Goal: Task Accomplishment & Management: Use online tool/utility

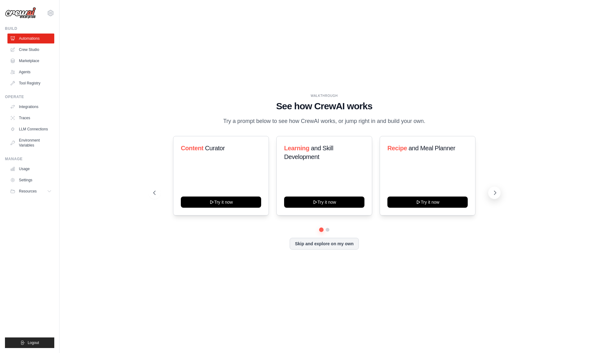
click at [493, 196] on icon at bounding box center [495, 192] width 6 height 6
click at [500, 196] on button at bounding box center [494, 192] width 12 height 12
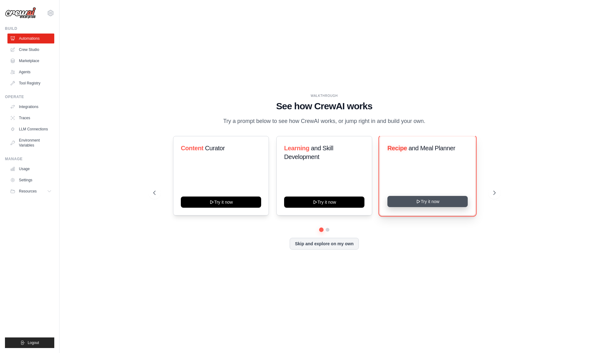
click at [443, 207] on button "Try it now" at bounding box center [427, 201] width 80 height 11
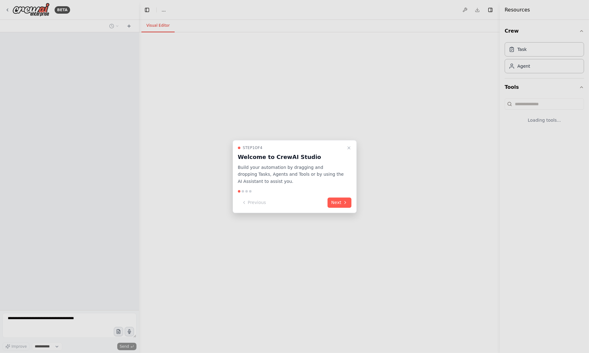
select select "****"
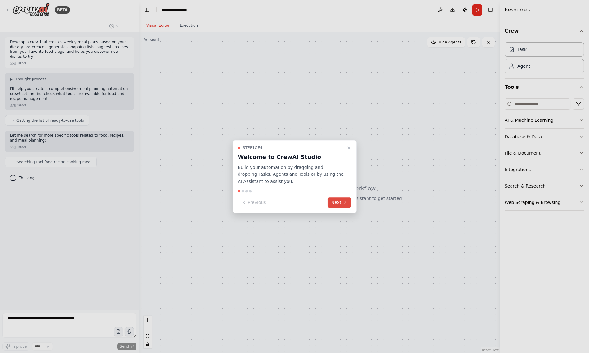
click at [336, 202] on button "Next" at bounding box center [339, 202] width 24 height 10
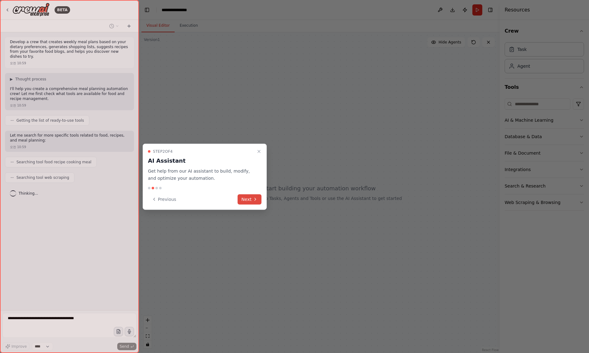
click at [258, 198] on button "Next" at bounding box center [250, 199] width 24 height 10
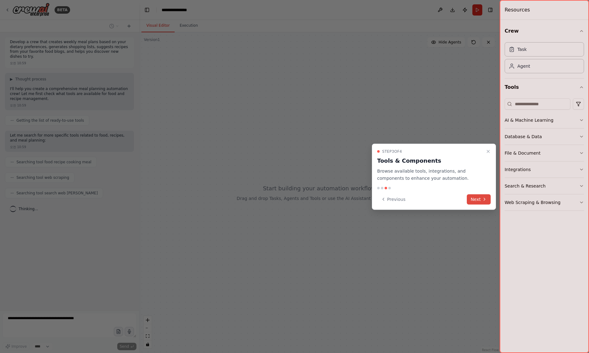
click at [477, 203] on button "Next" at bounding box center [479, 199] width 24 height 10
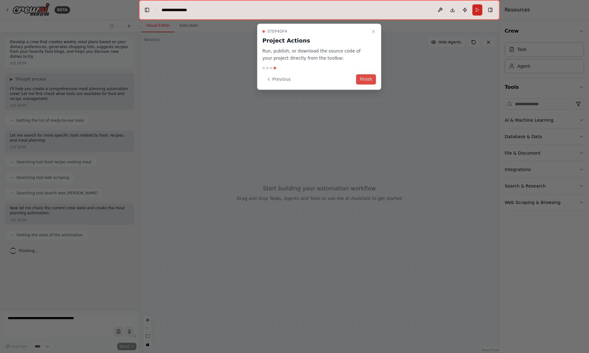
click at [367, 81] on button "Finish" at bounding box center [366, 79] width 20 height 10
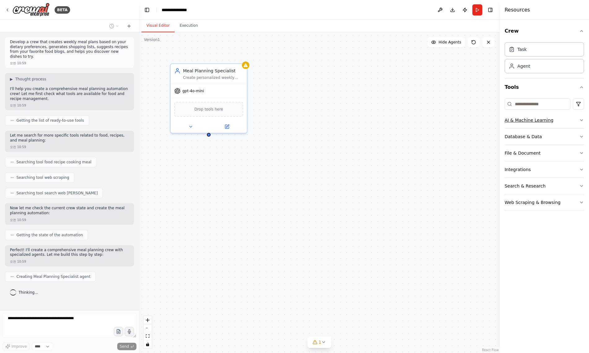
click at [513, 121] on div "AI & Machine Learning" at bounding box center [528, 120] width 49 height 6
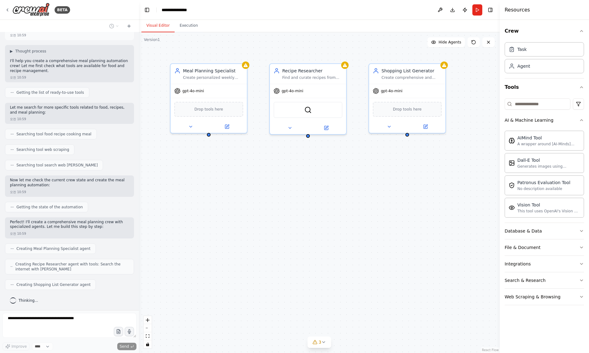
scroll to position [48, 0]
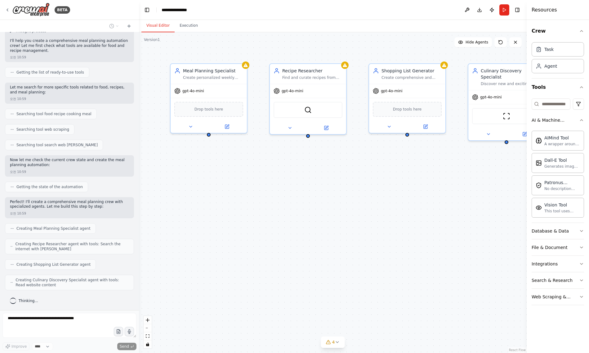
drag, startPoint x: 501, startPoint y: 156, endPoint x: 601, endPoint y: 166, distance: 100.0
click at [588, 166] on html "BETA Develop a crew that creates weekly meal plans based on your dietary prefer…" at bounding box center [294, 176] width 589 height 353
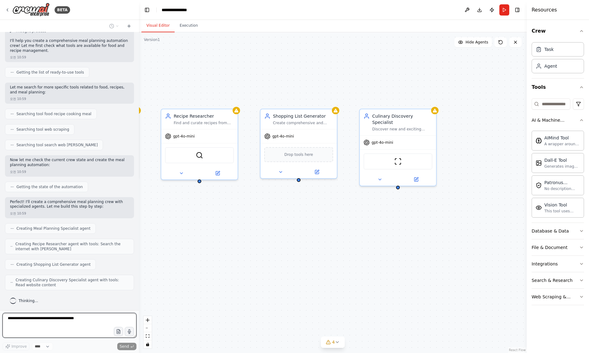
drag, startPoint x: 451, startPoint y: 225, endPoint x: 343, endPoint y: 271, distance: 117.6
click at [343, 271] on div "Meal Planning Specialist Create personalized weekly meal plans based on dietary…" at bounding box center [333, 192] width 388 height 320
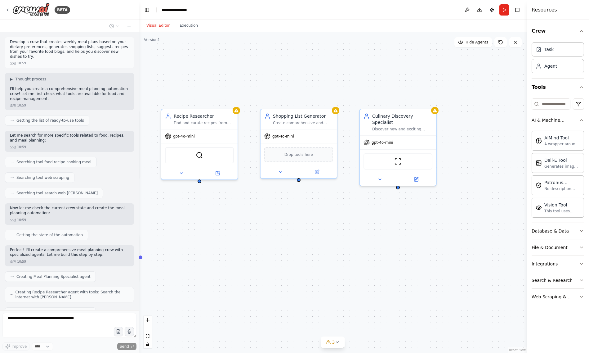
scroll to position [0, 0]
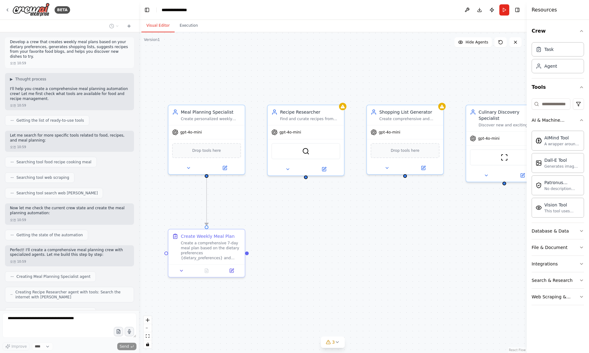
drag, startPoint x: 338, startPoint y: 282, endPoint x: 444, endPoint y: 278, distance: 106.4
click at [444, 278] on div ".deletable-edge-delete-btn { width: 20px; height: 20px; border: 0px solid #ffff…" at bounding box center [333, 192] width 388 height 320
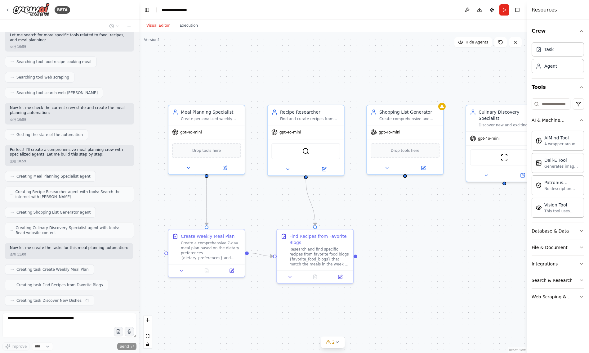
scroll to position [116, 0]
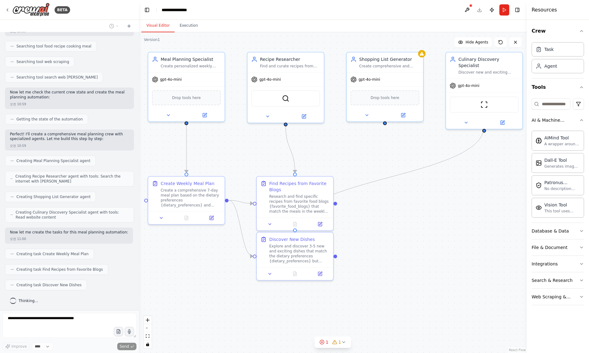
drag, startPoint x: 454, startPoint y: 291, endPoint x: 434, endPoint y: 238, distance: 56.4
click at [434, 238] on div ".deletable-edge-delete-btn { width: 20px; height: 20px; border: 0px solid #ffff…" at bounding box center [333, 192] width 388 height 320
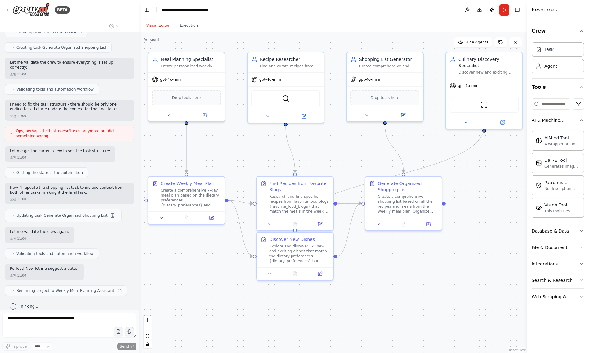
scroll to position [373, 0]
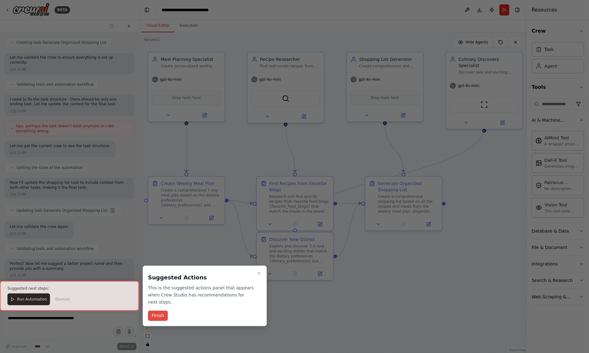
click at [159, 319] on button "Finish" at bounding box center [158, 315] width 20 height 10
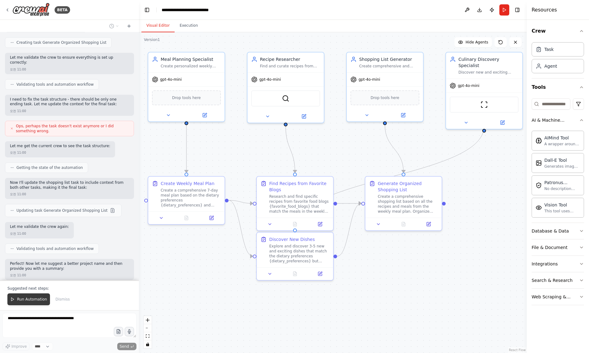
click at [22, 301] on span "Run Automation" at bounding box center [32, 298] width 30 height 5
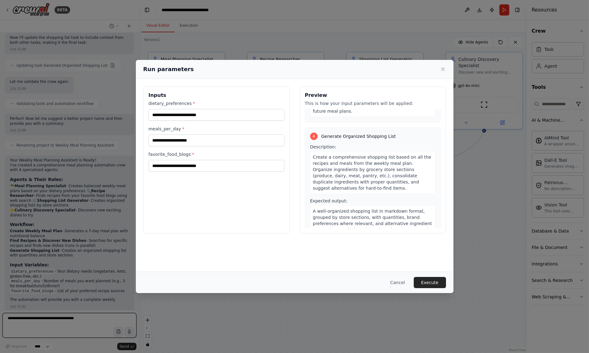
scroll to position [380, 0]
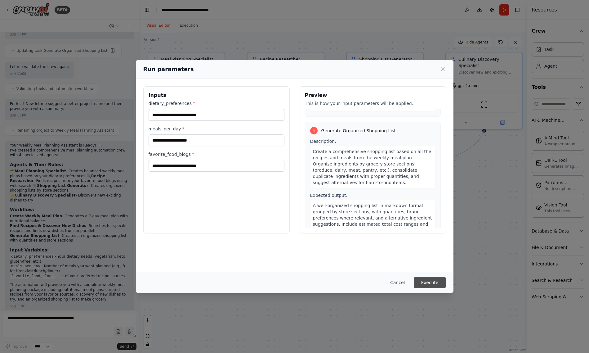
click at [434, 278] on button "Execute" at bounding box center [430, 282] width 32 height 11
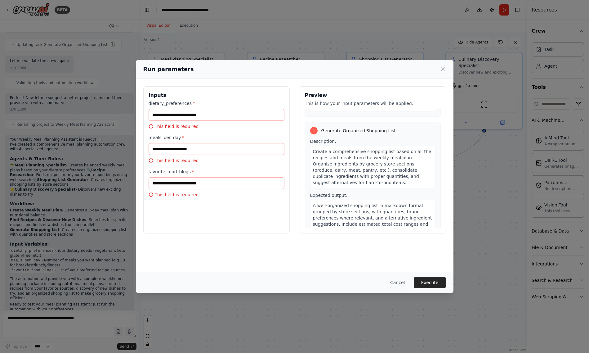
scroll to position [544, 0]
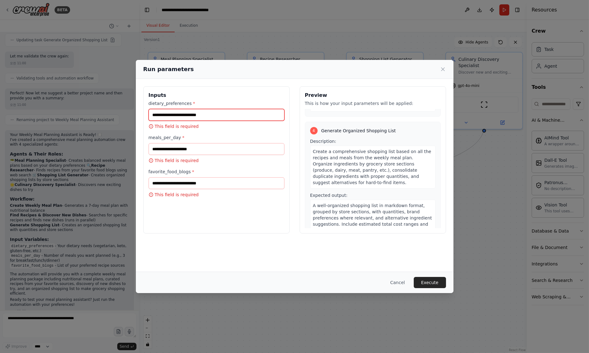
drag, startPoint x: 166, startPoint y: 109, endPoint x: 167, endPoint y: 113, distance: 3.8
click at [167, 112] on input "dietary_preferences *" at bounding box center [217, 115] width 136 height 12
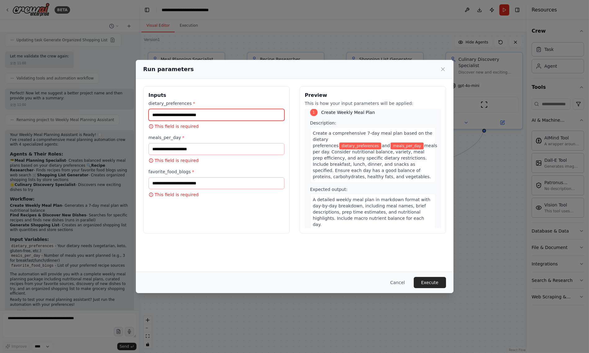
scroll to position [0, 0]
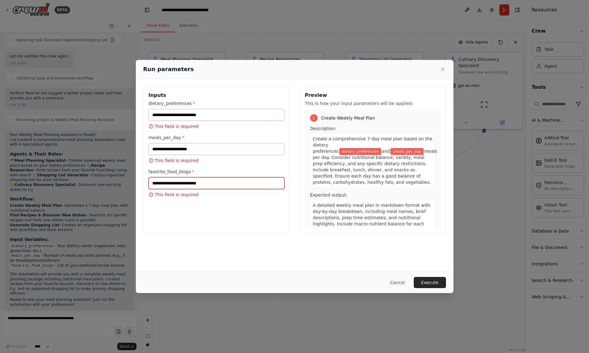
click at [255, 186] on input "favorite_food_blogs *" at bounding box center [217, 183] width 136 height 12
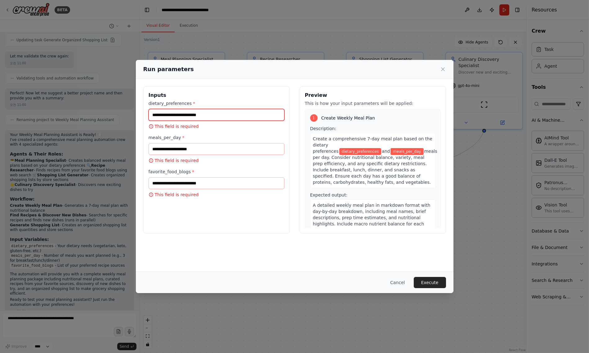
click at [220, 115] on input "dietary_preferences *" at bounding box center [217, 115] width 136 height 12
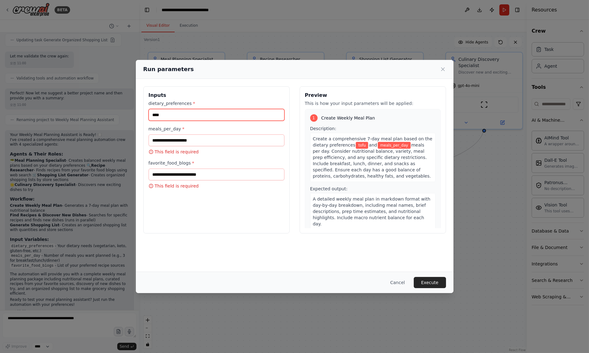
type input "****"
click at [256, 139] on input "meals_per_day *" at bounding box center [217, 140] width 136 height 12
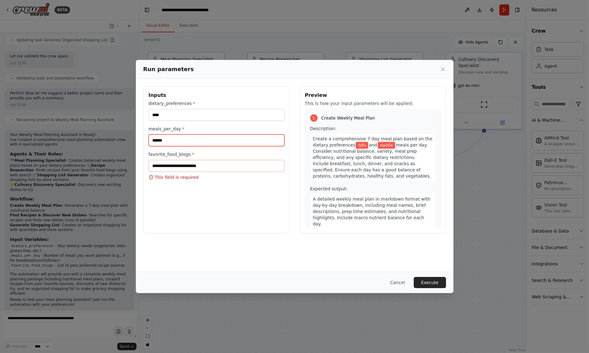
type input "******"
click at [237, 166] on input "favorite_food_blogs *" at bounding box center [217, 166] width 136 height 12
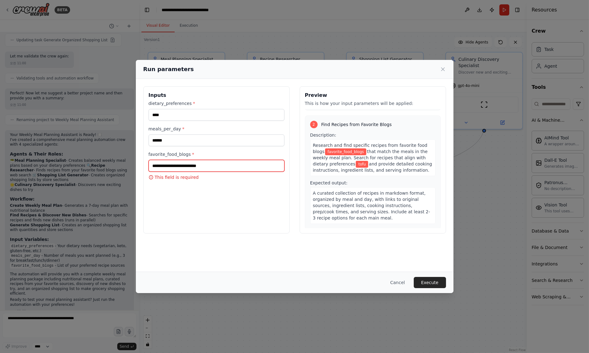
scroll to position [144, 0]
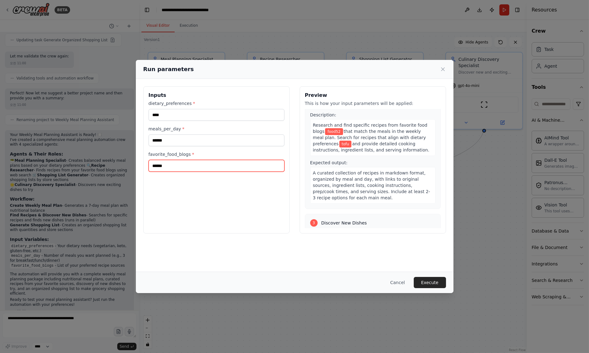
type input "******"
drag, startPoint x: 232, startPoint y: 201, endPoint x: 243, endPoint y: 201, distance: 11.2
click at [232, 201] on div "Inputs dietary_preferences * **** meals_per_day * ****** favorite_food_blogs * …" at bounding box center [216, 159] width 146 height 147
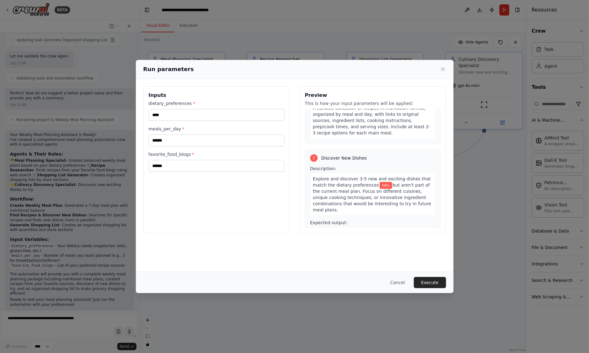
scroll to position [217, 0]
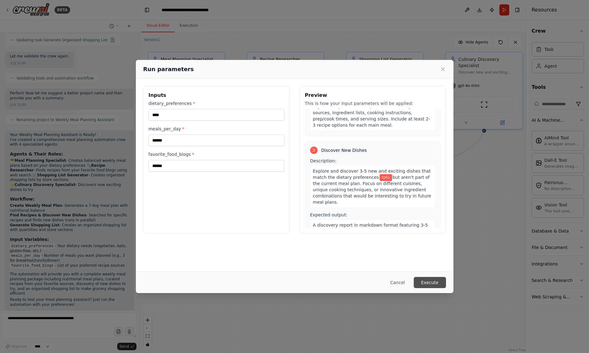
click at [430, 280] on button "Execute" at bounding box center [430, 282] width 32 height 11
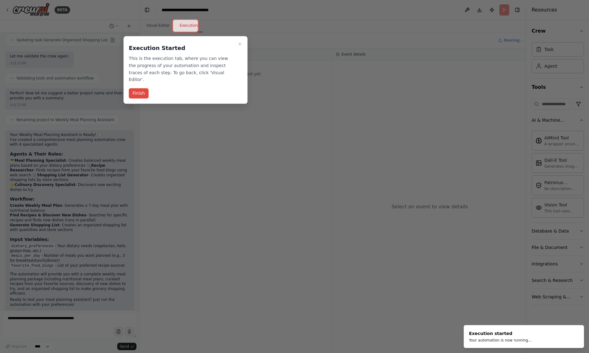
click at [144, 88] on button "Finish" at bounding box center [139, 93] width 20 height 10
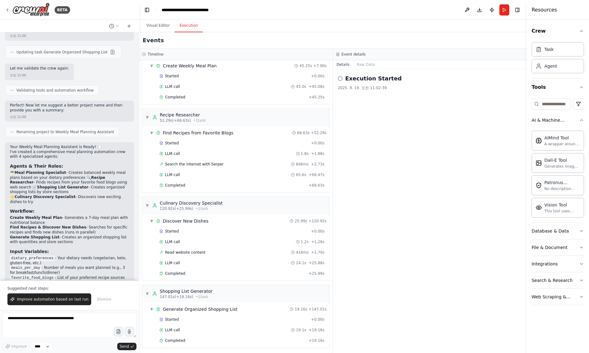
scroll to position [573, 0]
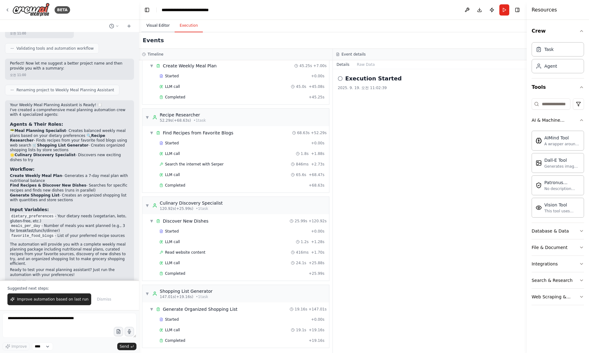
click at [158, 25] on button "Visual Editor" at bounding box center [157, 25] width 33 height 13
click at [190, 27] on button "Execution" at bounding box center [189, 25] width 28 height 13
click at [451, 145] on div "Execution Started 2025. 9. 19. 오전 11:02:39" at bounding box center [430, 210] width 194 height 283
click at [340, 77] on icon at bounding box center [340, 78] width 5 height 5
drag, startPoint x: 363, startPoint y: 83, endPoint x: 367, endPoint y: 78, distance: 5.5
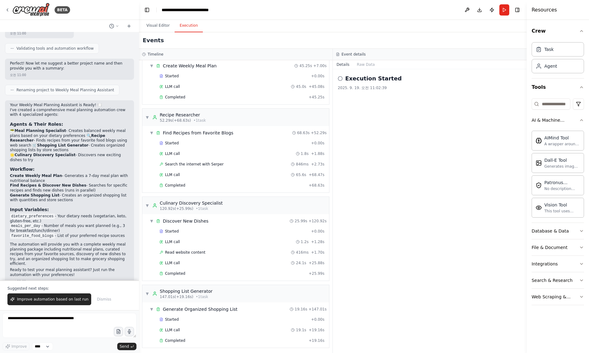
click at [365, 81] on div "Execution Started 2025. 9. 19. 오전 11:02:39" at bounding box center [430, 82] width 184 height 16
click at [367, 78] on h2 "Execution Started" at bounding box center [373, 78] width 56 height 9
click at [362, 64] on button "Raw Data" at bounding box center [365, 64] width 25 height 9
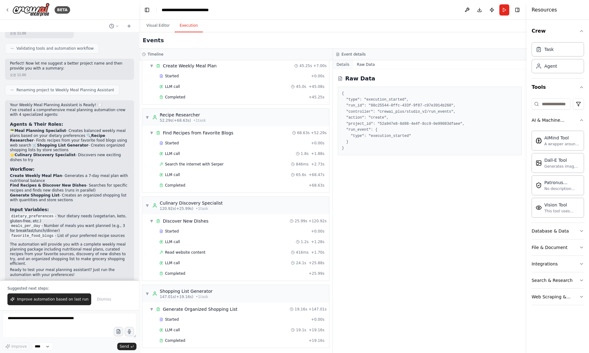
click at [345, 63] on button "Details" at bounding box center [343, 64] width 20 height 9
